Goal: Task Accomplishment & Management: Use online tool/utility

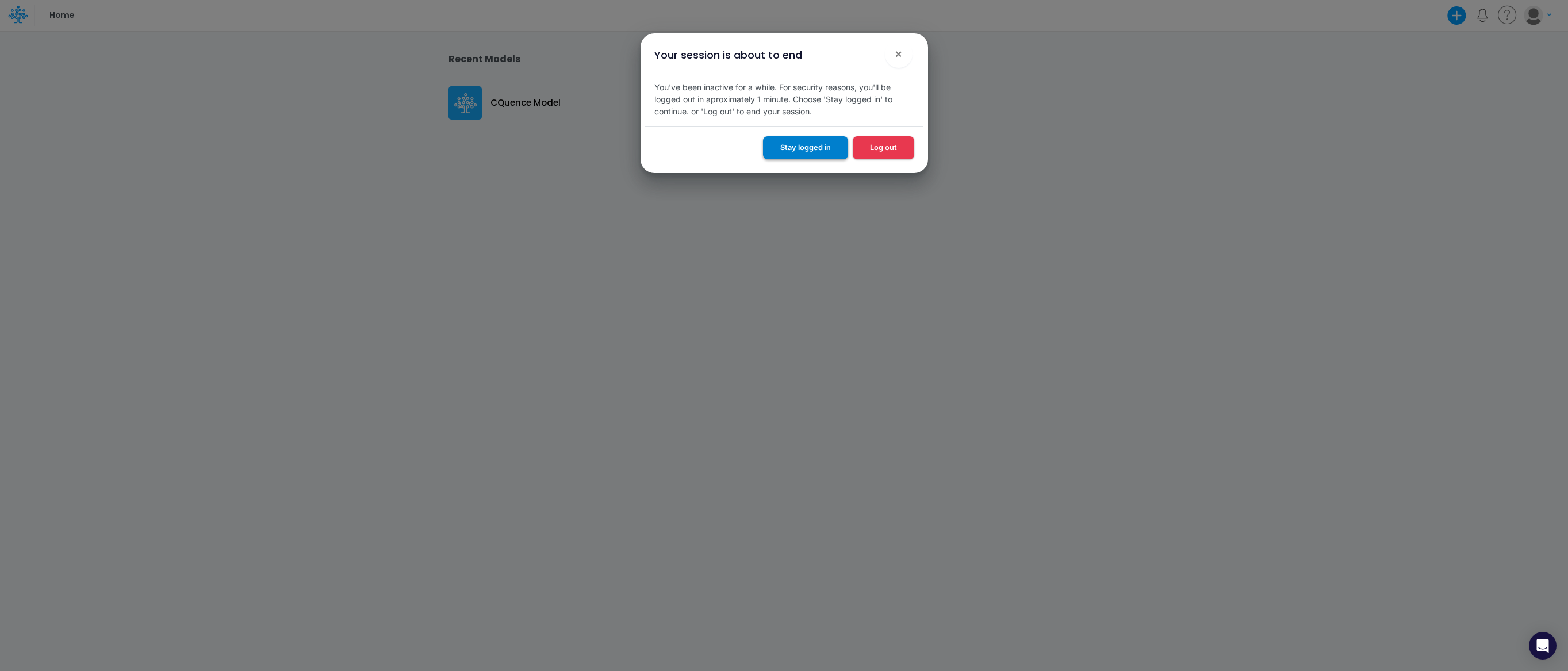
click at [809, 153] on button "Stay logged in" at bounding box center [805, 147] width 85 height 22
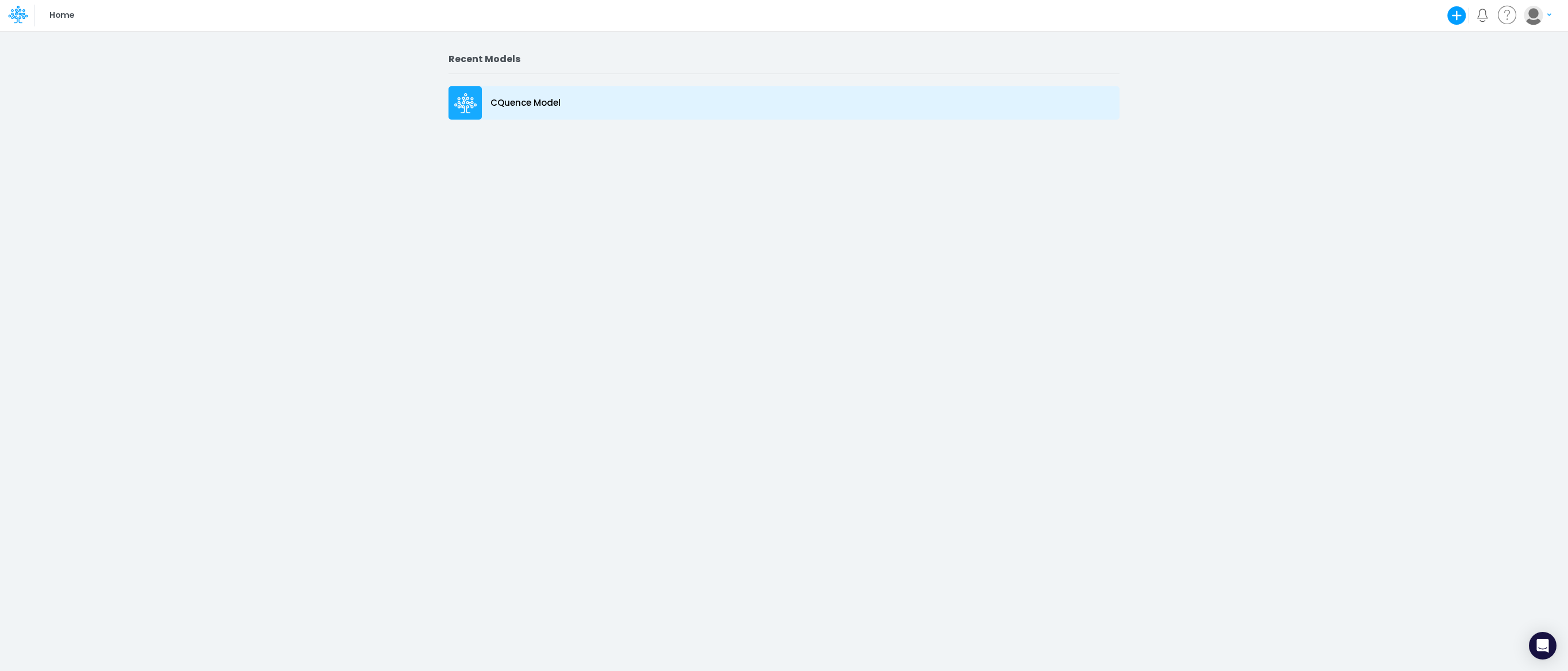
click at [492, 112] on div "CQuence Model" at bounding box center [784, 103] width 671 height 34
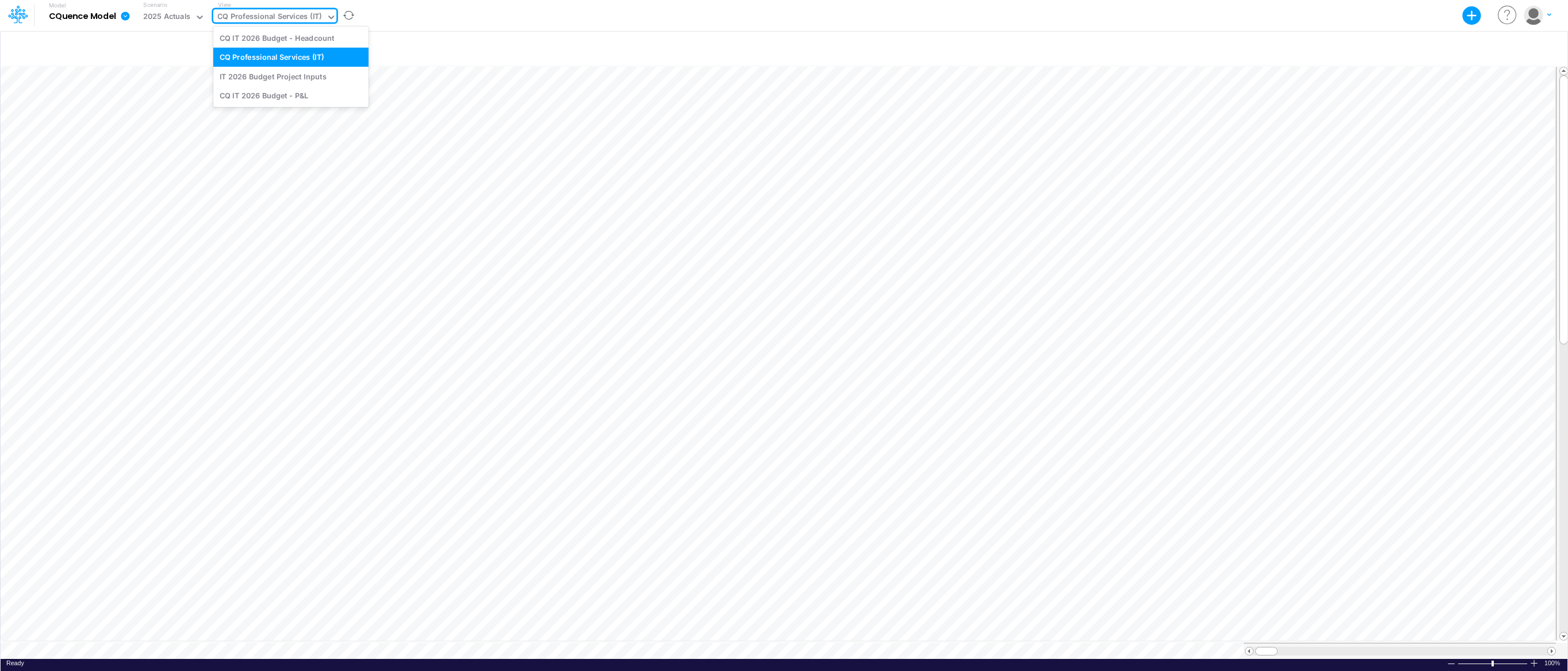
click at [291, 16] on div "CQ Professional Services (IT)" at bounding box center [270, 17] width 105 height 13
click at [295, 72] on div "IT 2026 Budget Project Inputs" at bounding box center [290, 75] width 155 height 19
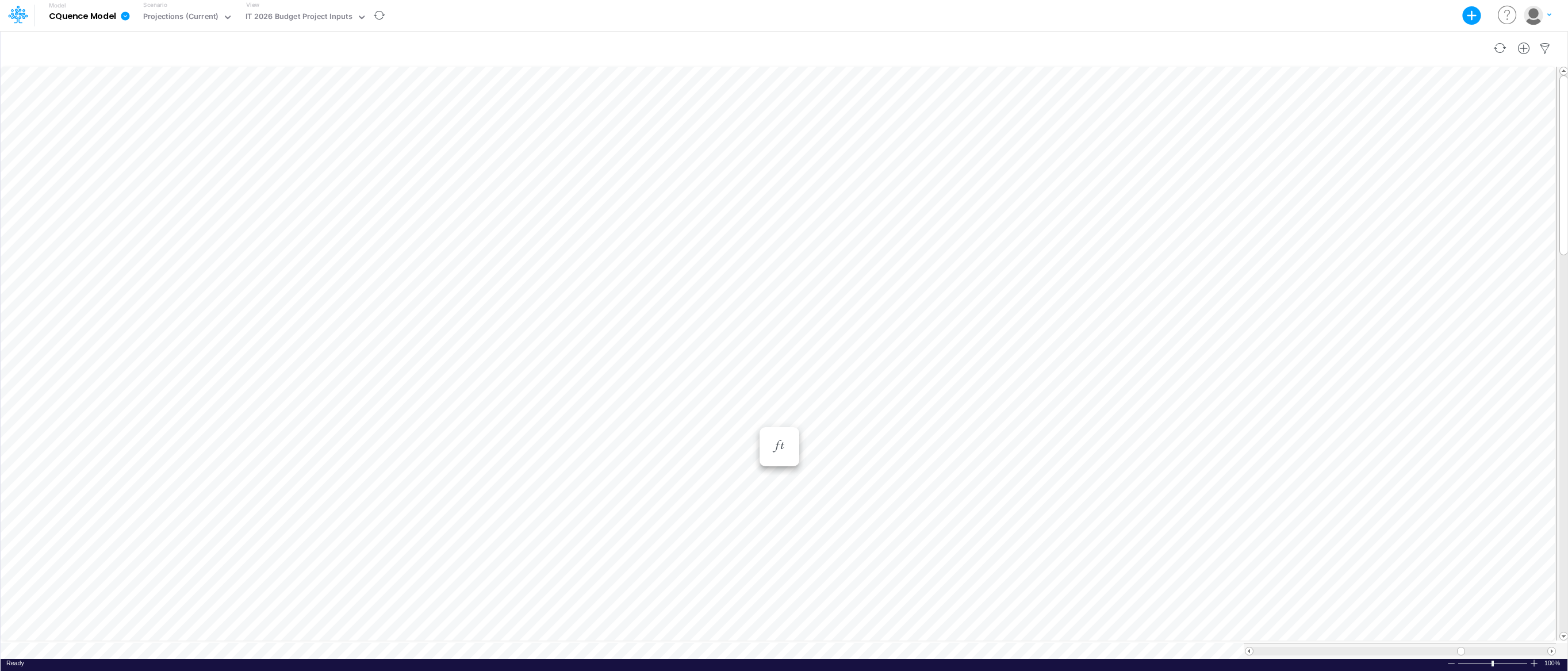
scroll to position [5, 1]
